Goal: Transaction & Acquisition: Obtain resource

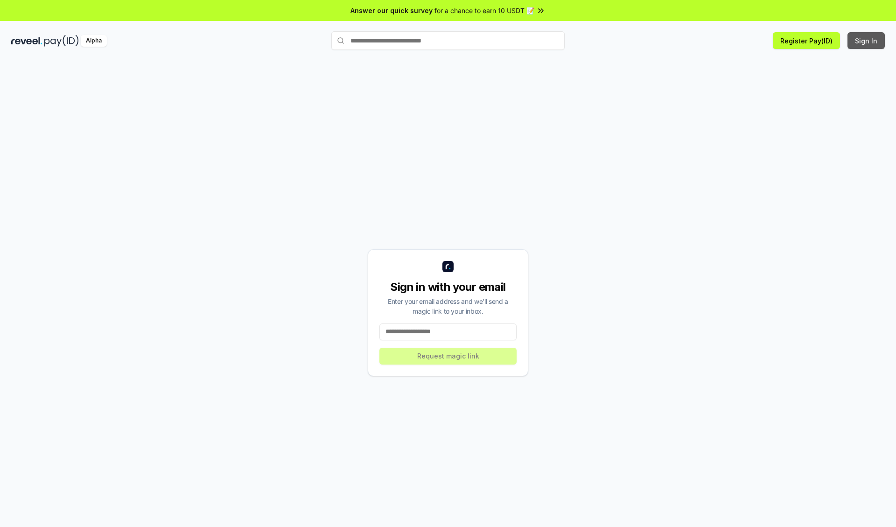
click at [866, 41] on button "Sign In" at bounding box center [865, 40] width 37 height 17
type input "**********"
click at [448, 355] on button "Request magic link" at bounding box center [447, 356] width 137 height 17
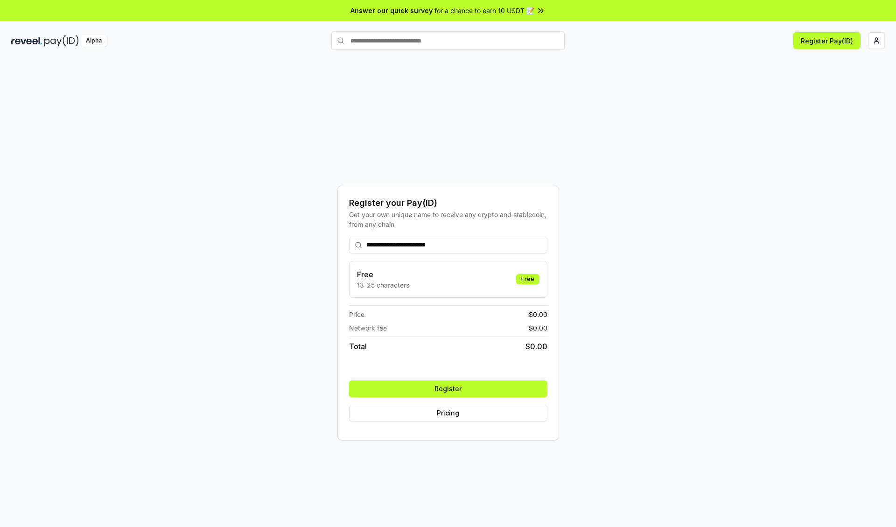
click at [448, 388] on button "Register" at bounding box center [448, 388] width 198 height 17
